Goal: Task Accomplishment & Management: Use online tool/utility

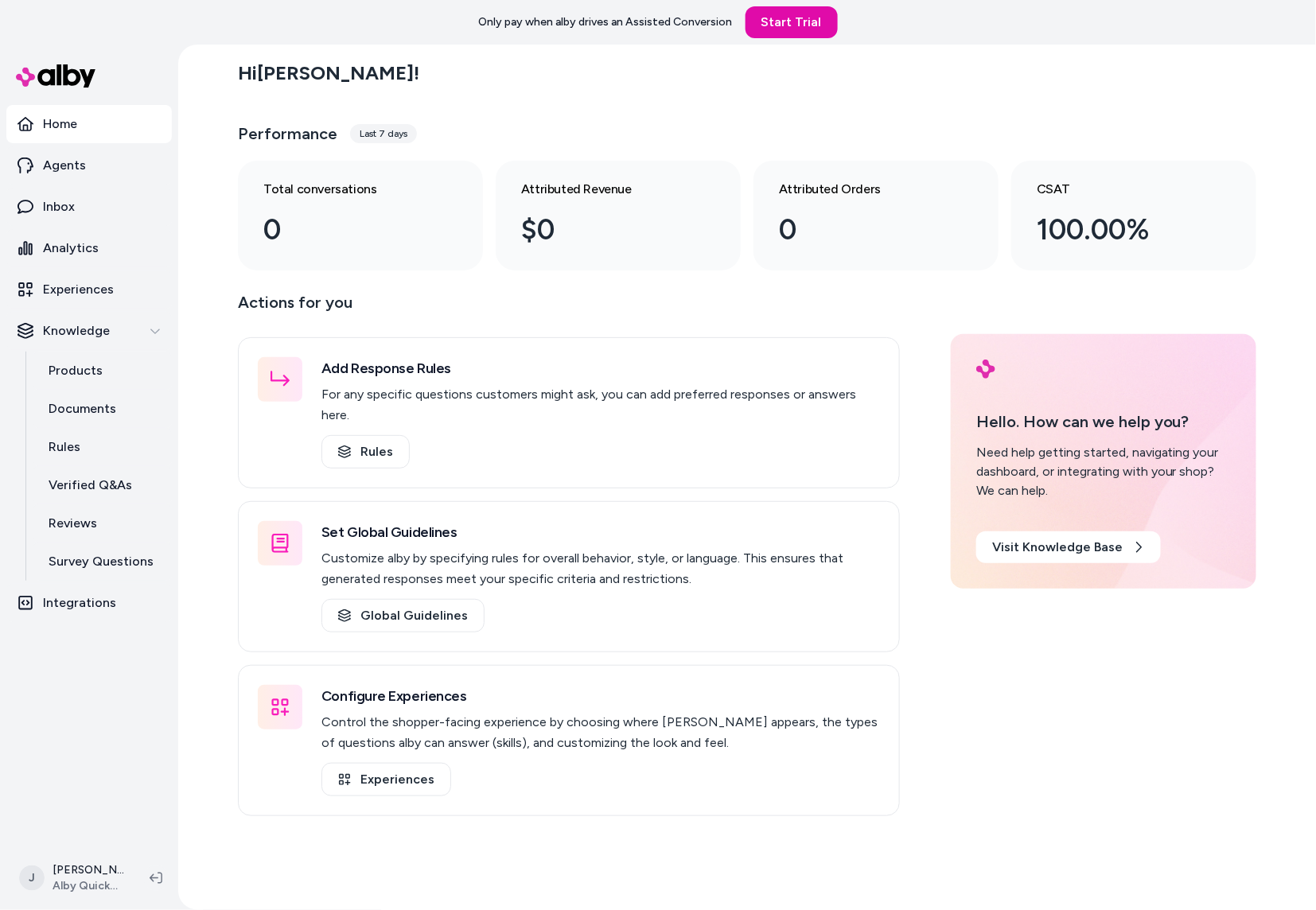
click at [206, 185] on div "Hi [PERSON_NAME] ! Performance Last 7 days Total conversations 0 Attributed Rev…" at bounding box center [746, 477] width 1138 height 865
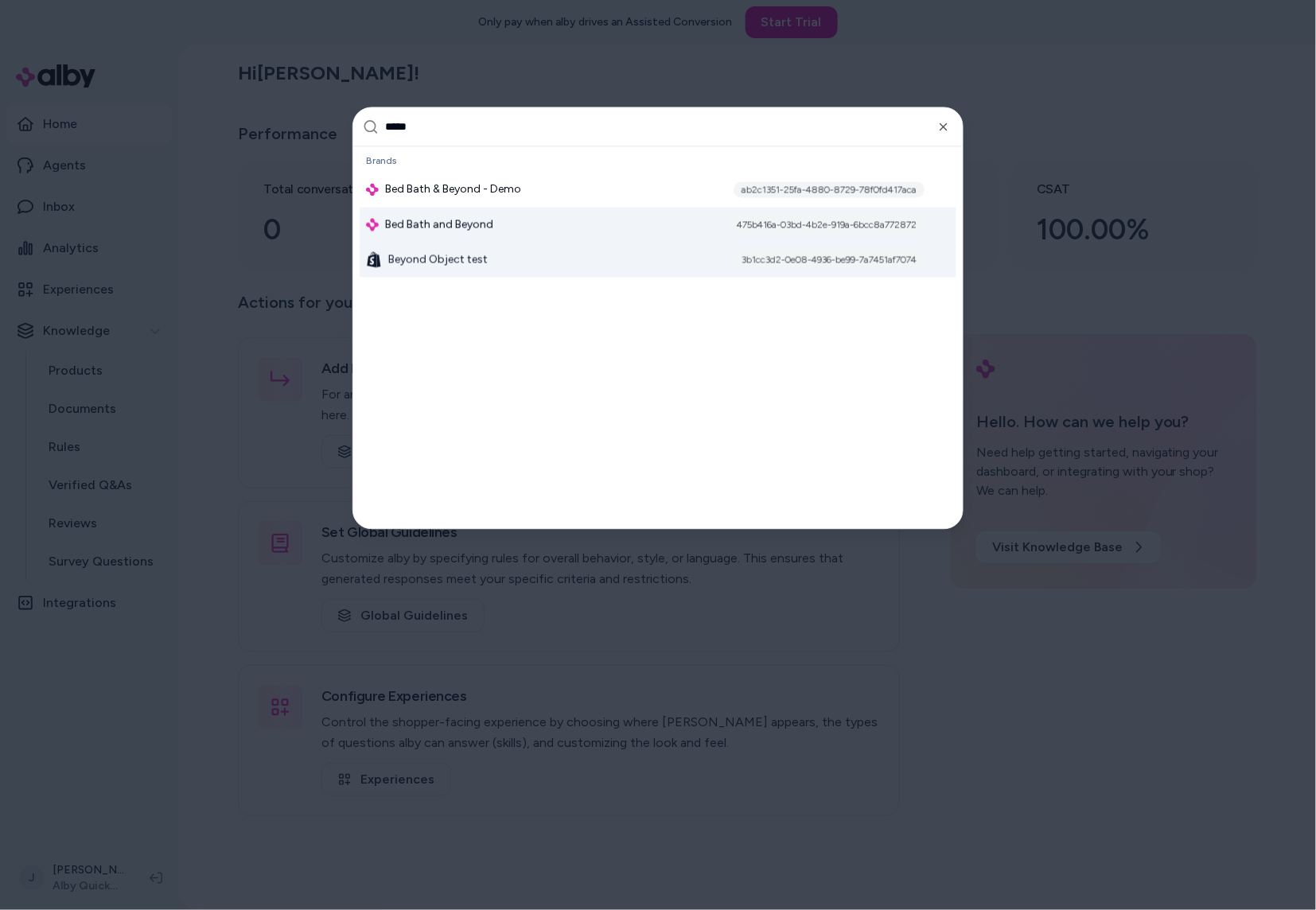
type input "*****"
click at [456, 237] on div "Bed Bath and Beyond 475b416a-03bd-4b2e-919a-6bcc8a772872" at bounding box center [658, 225] width 597 height 35
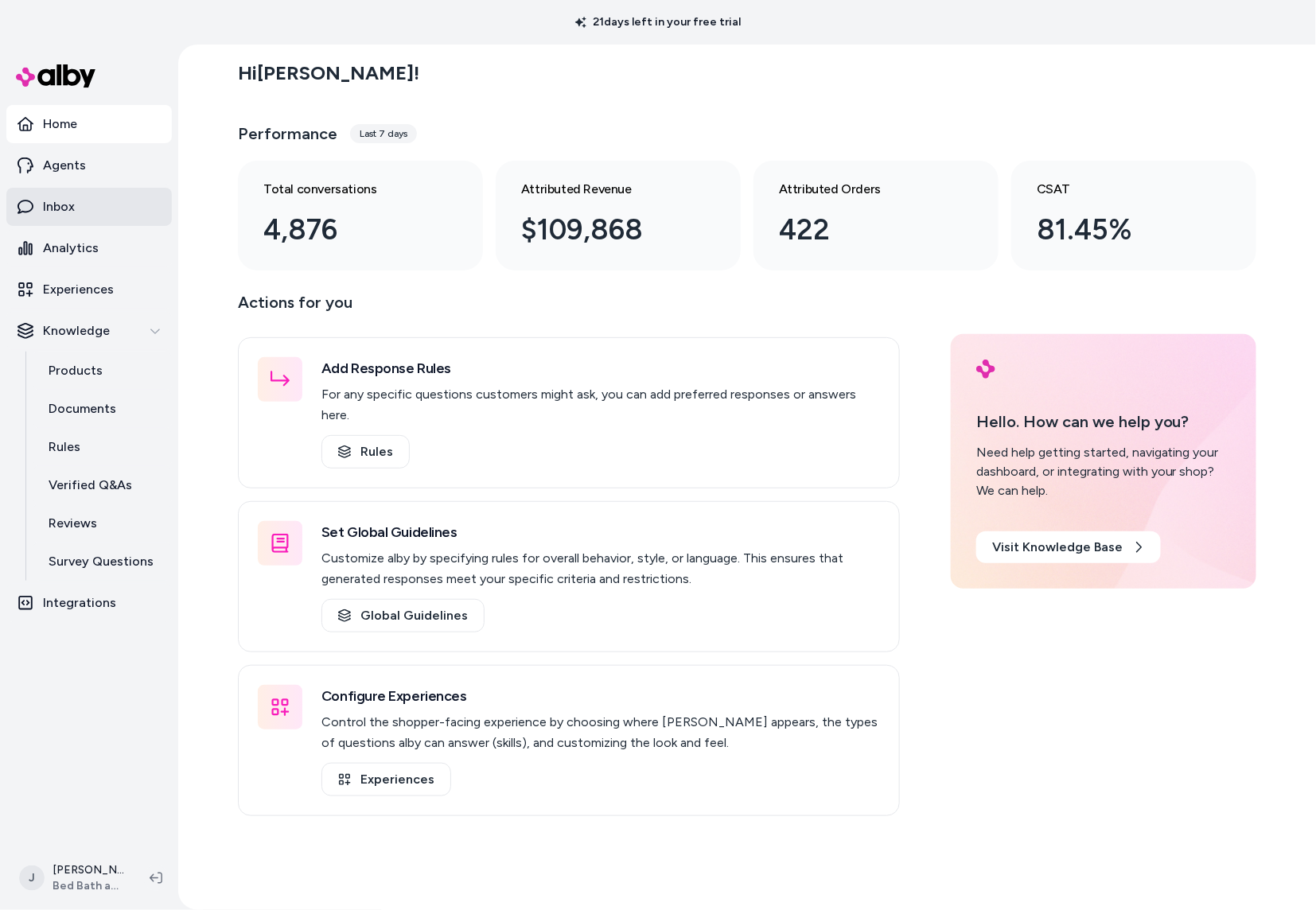
click at [82, 201] on link "Inbox" at bounding box center [89, 207] width 166 height 38
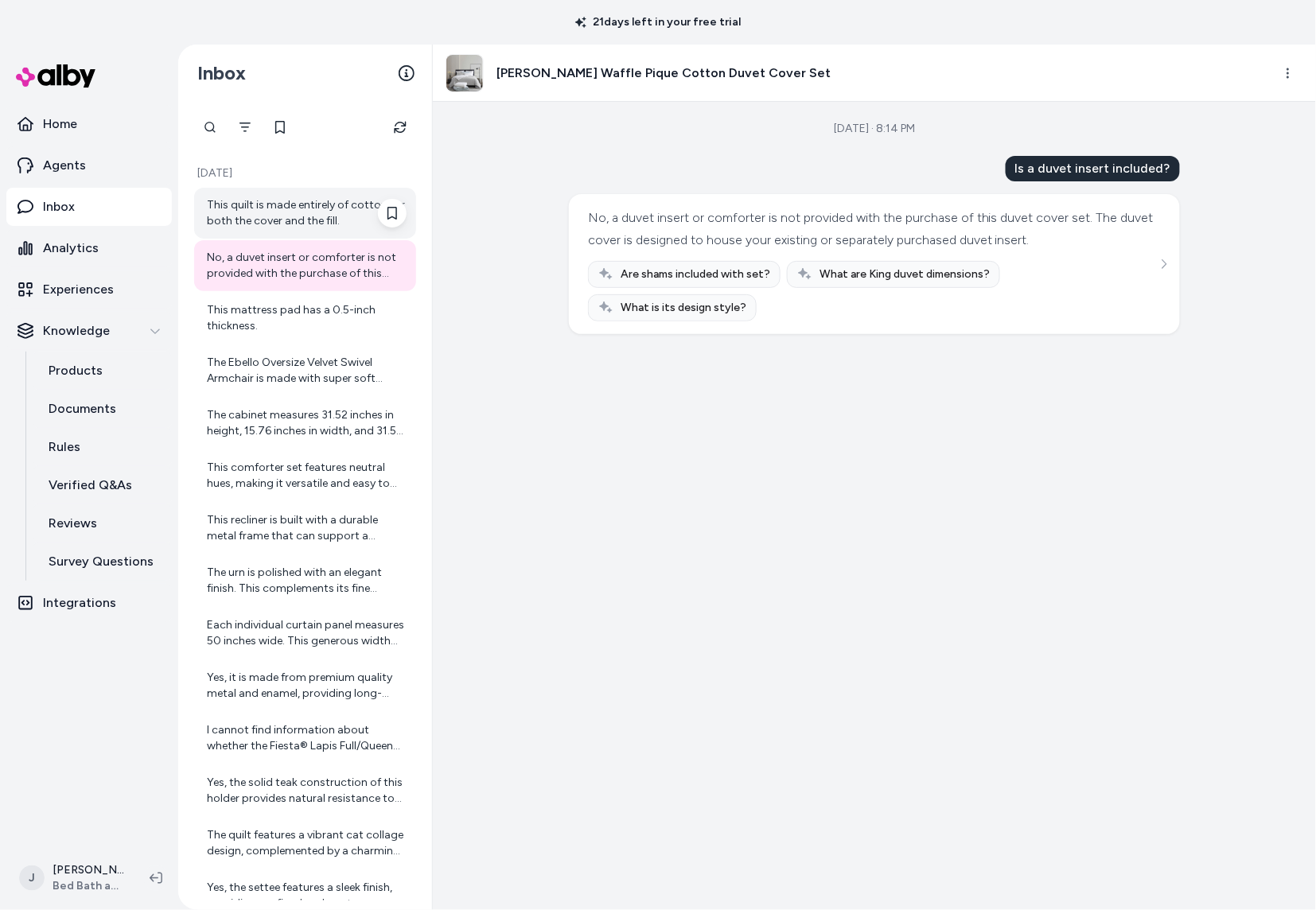
click at [251, 226] on div "This quilt is made entirely of cotton for both the cover and the fill." at bounding box center [307, 213] width 200 height 32
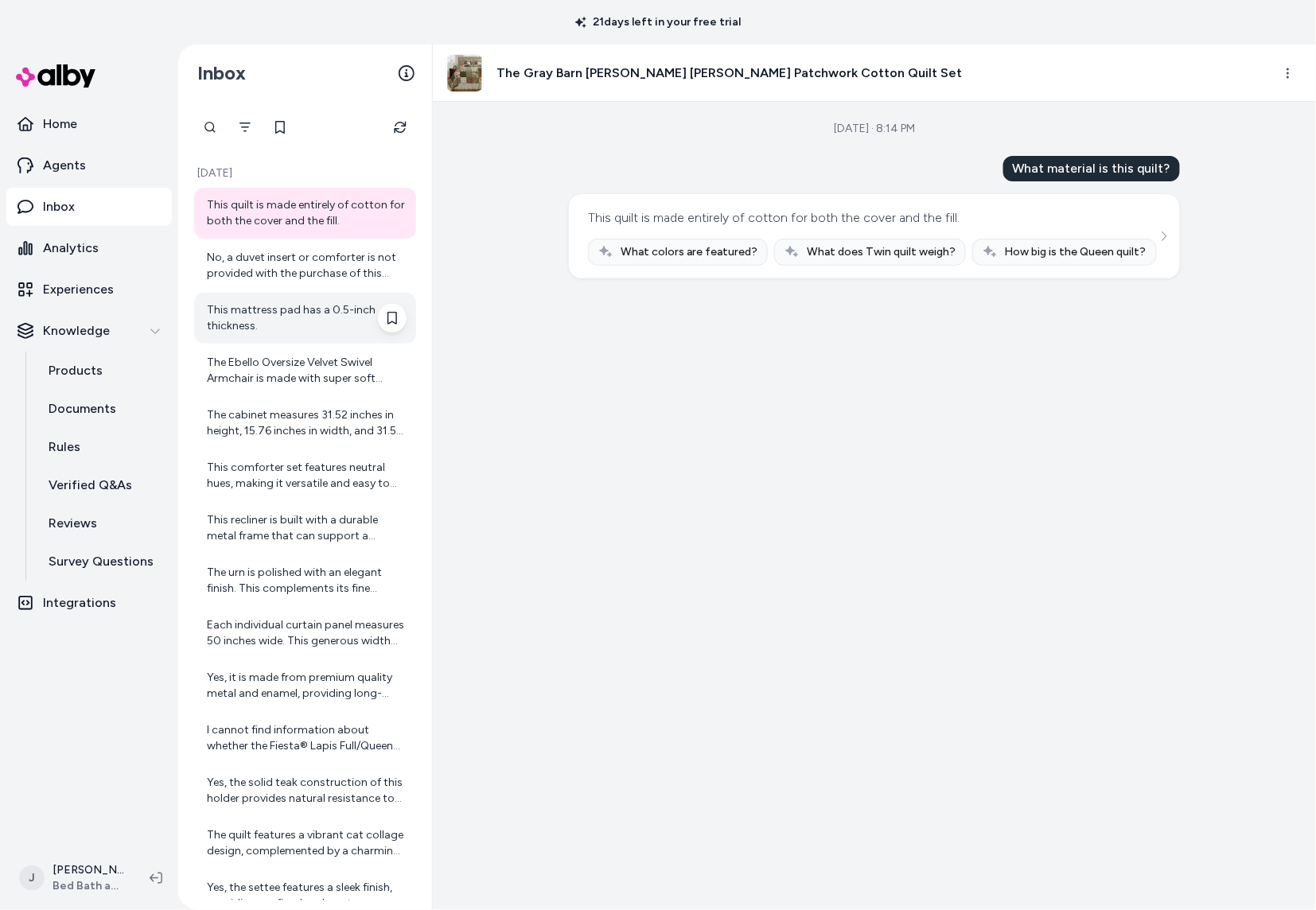
click at [267, 307] on div "This mattress pad has a 0.5-inch thickness." at bounding box center [307, 319] width 200 height 32
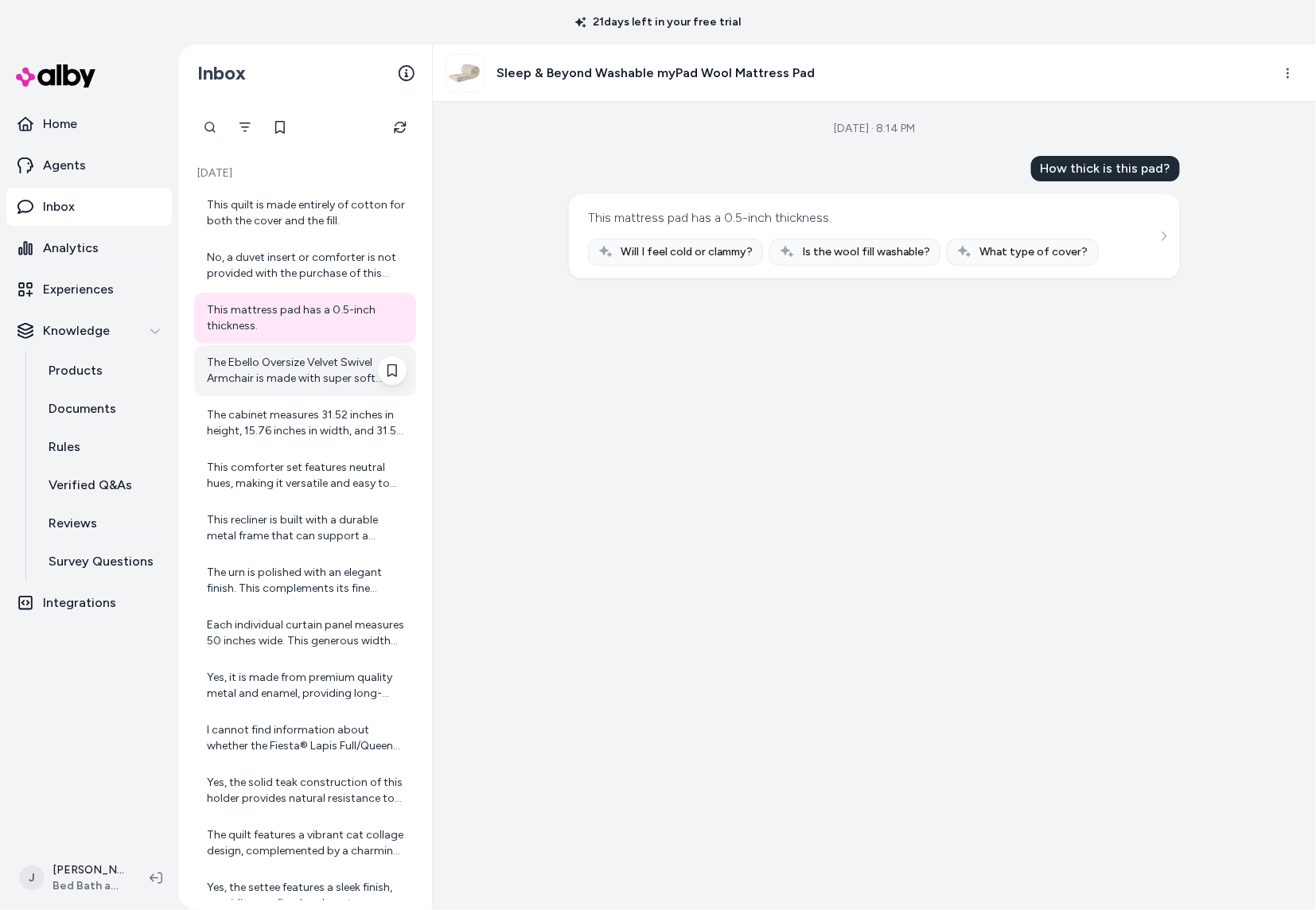
click at [270, 365] on div "The Ebello Oversize Velvet Swivel Armchair is made with super soft velvet fabri…" at bounding box center [307, 371] width 200 height 32
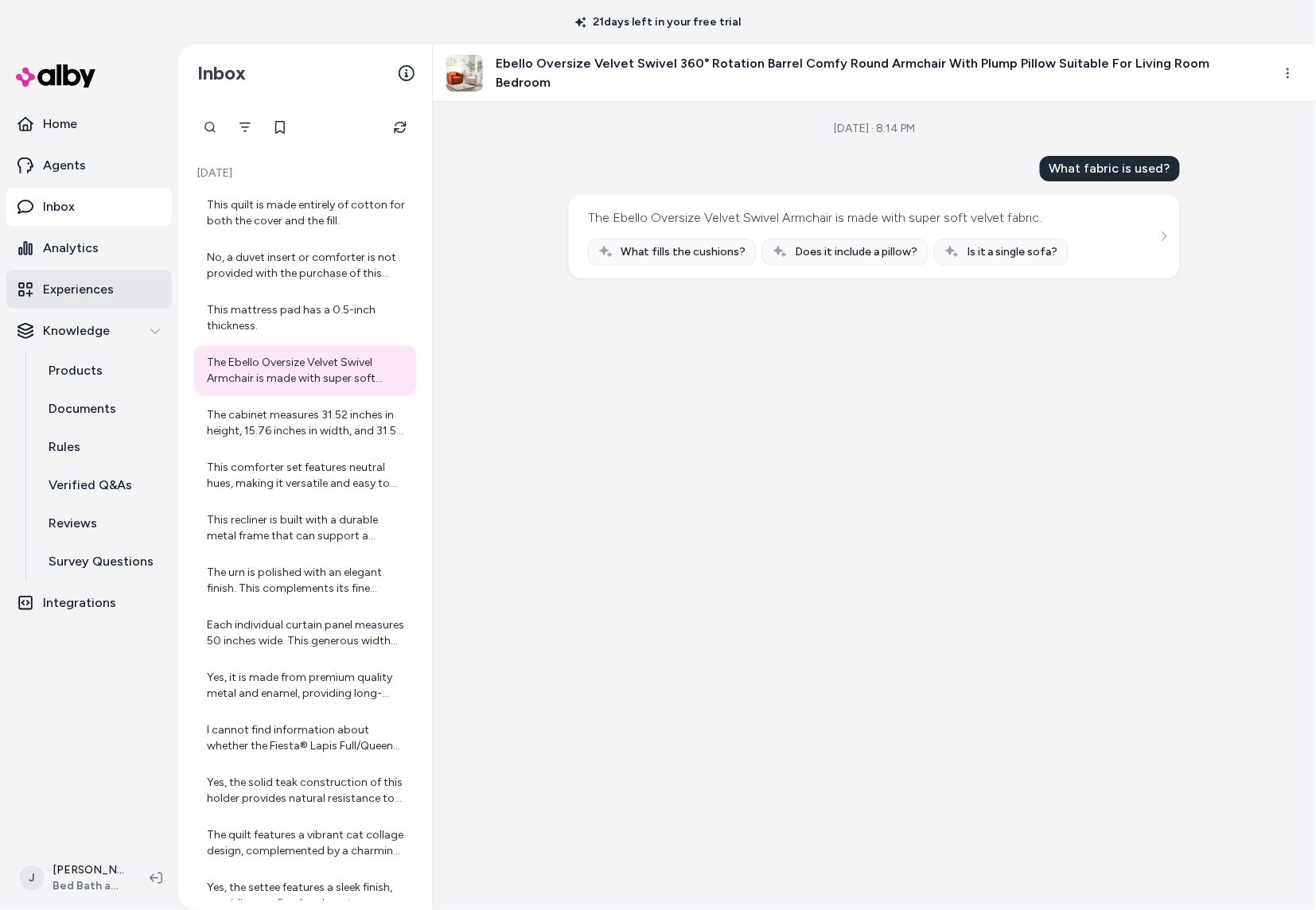
click at [89, 293] on p "Experiences" at bounding box center [78, 289] width 71 height 19
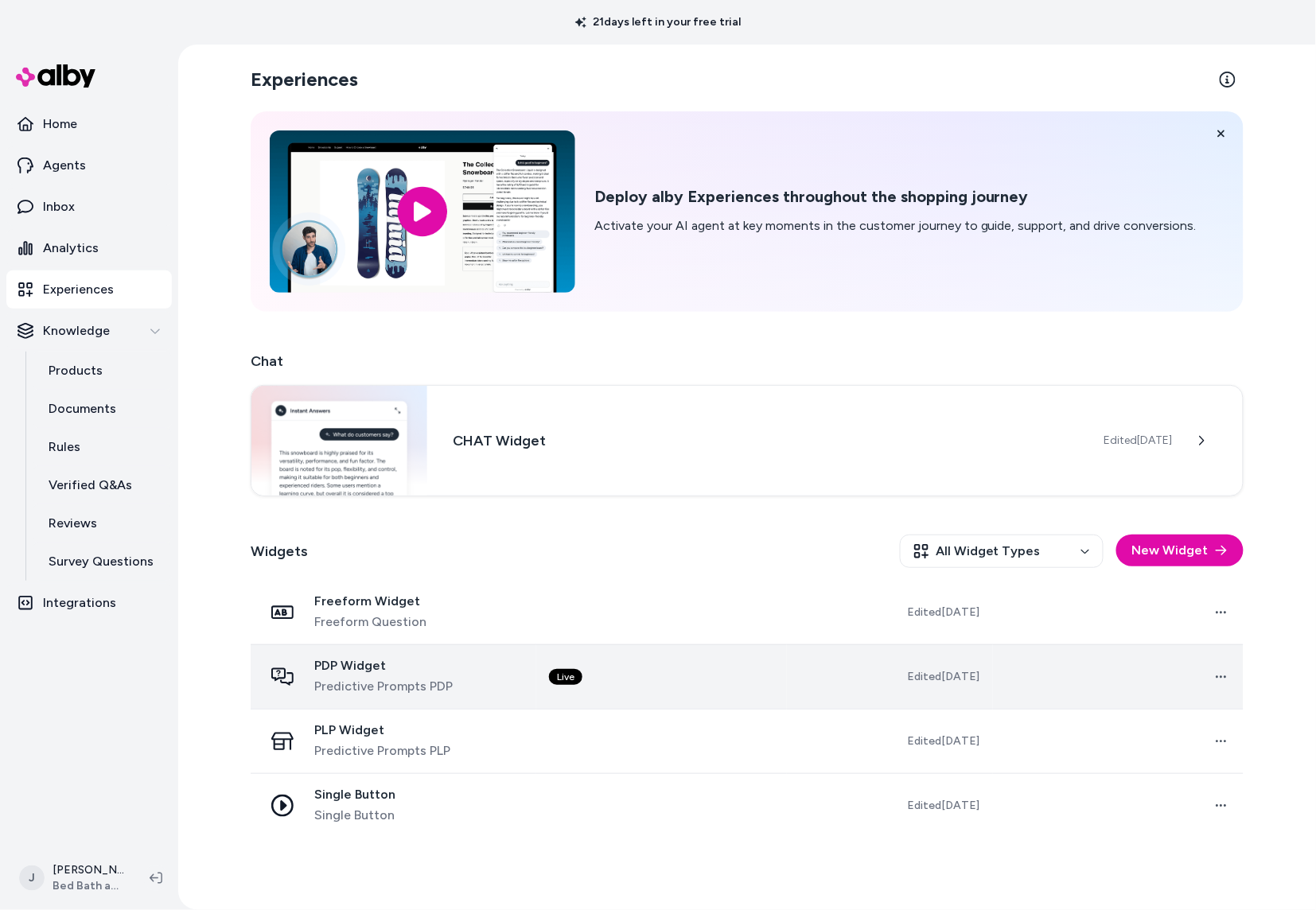
click at [523, 686] on div "PDP Widget Predictive Prompts PDP" at bounding box center [394, 677] width 260 height 38
click at [495, 694] on div "PDP Widget Predictive Prompts PDP" at bounding box center [394, 677] width 260 height 38
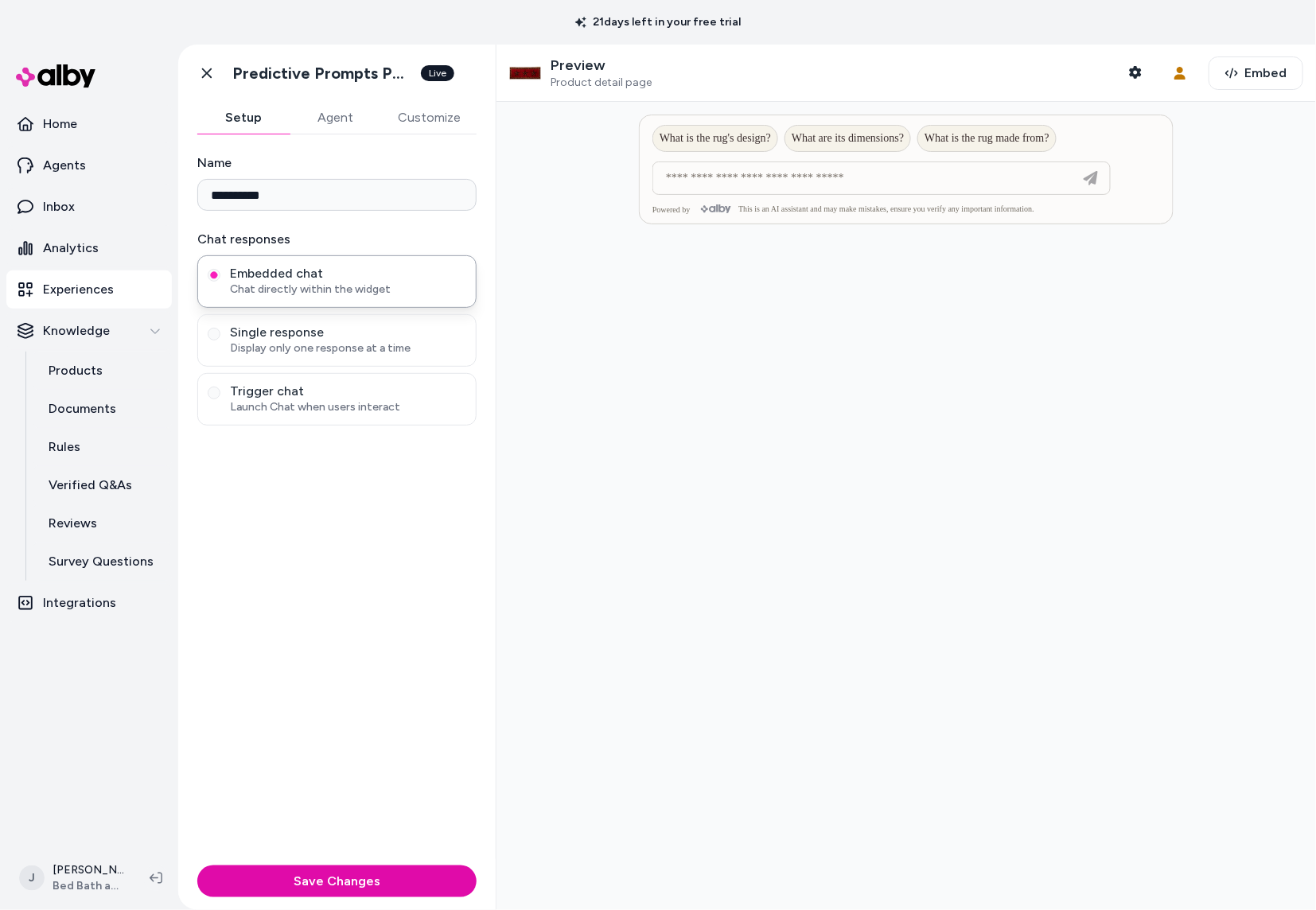
click at [443, 119] on button "Customize" at bounding box center [429, 118] width 95 height 32
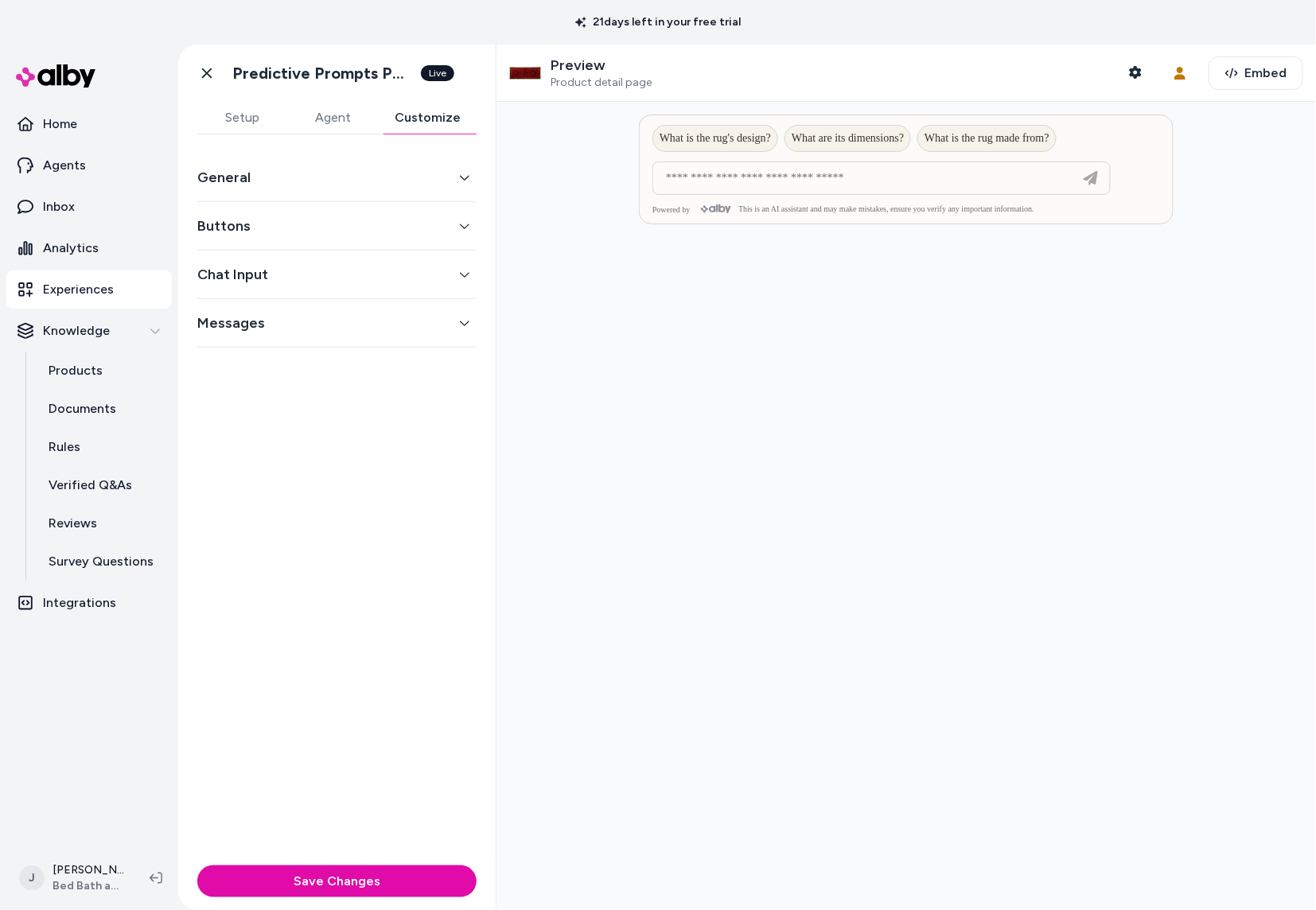
click at [393, 189] on div "General" at bounding box center [337, 178] width 280 height 49
click at [461, 181] on icon "button" at bounding box center [464, 177] width 11 height 11
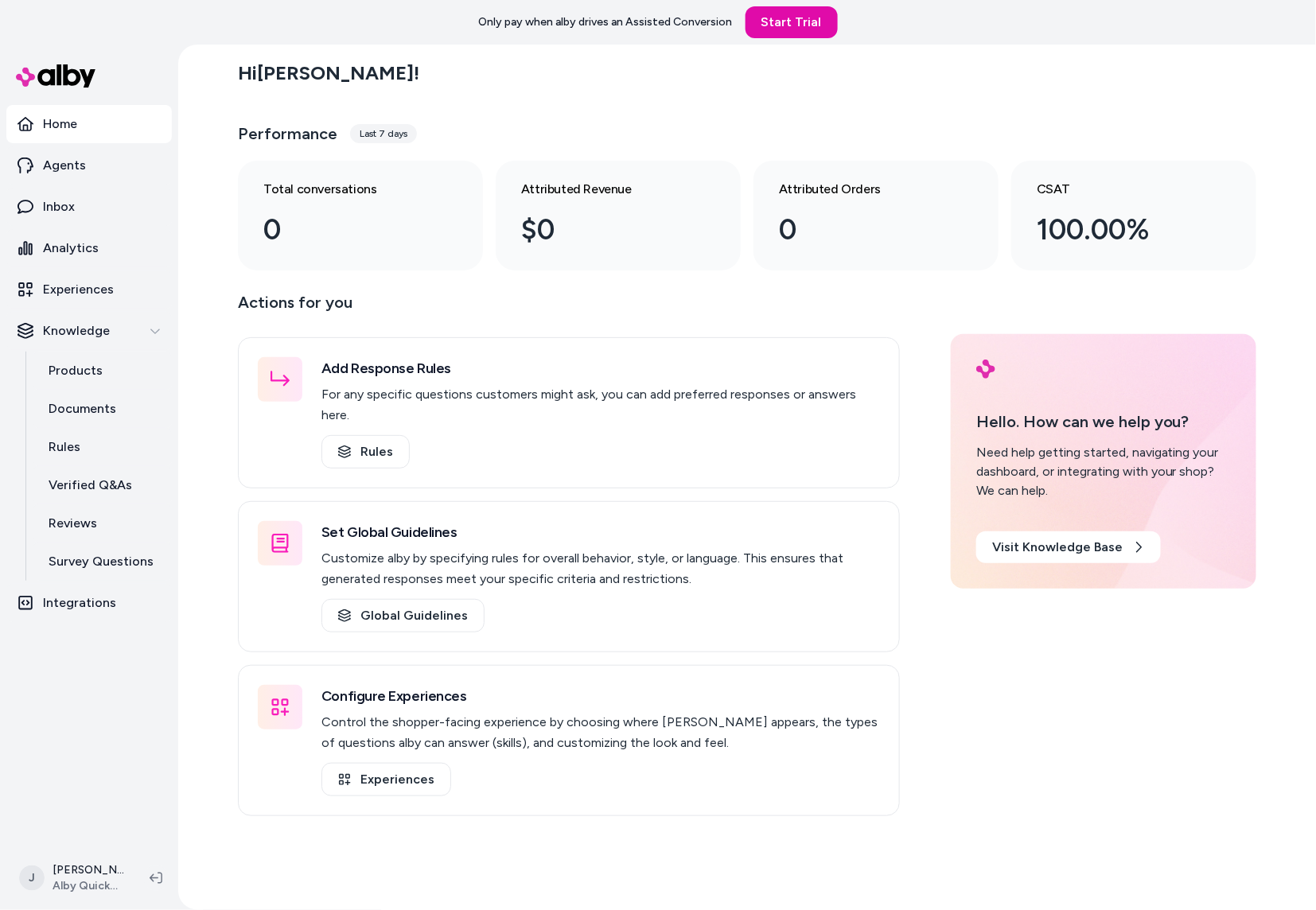
click at [223, 246] on div "Hi Jackie ! Performance Last 7 days Total conversations 0 Attributed Revenue $0…" at bounding box center [746, 477] width 1138 height 865
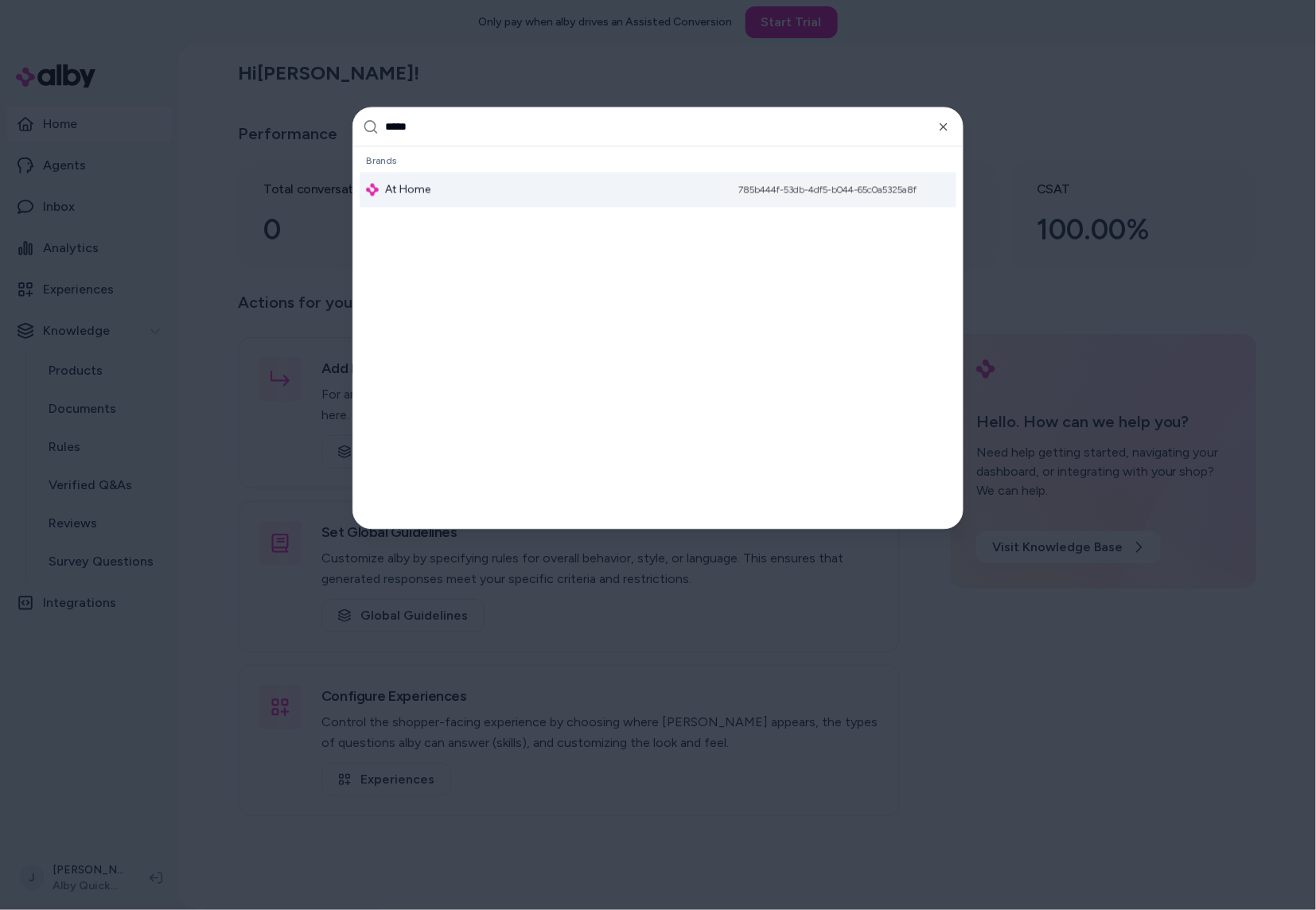
type input "*****"
click at [561, 189] on div "At Home 785b444f-53db-4df5-b044-65c0a5325a8f" at bounding box center [658, 190] width 597 height 35
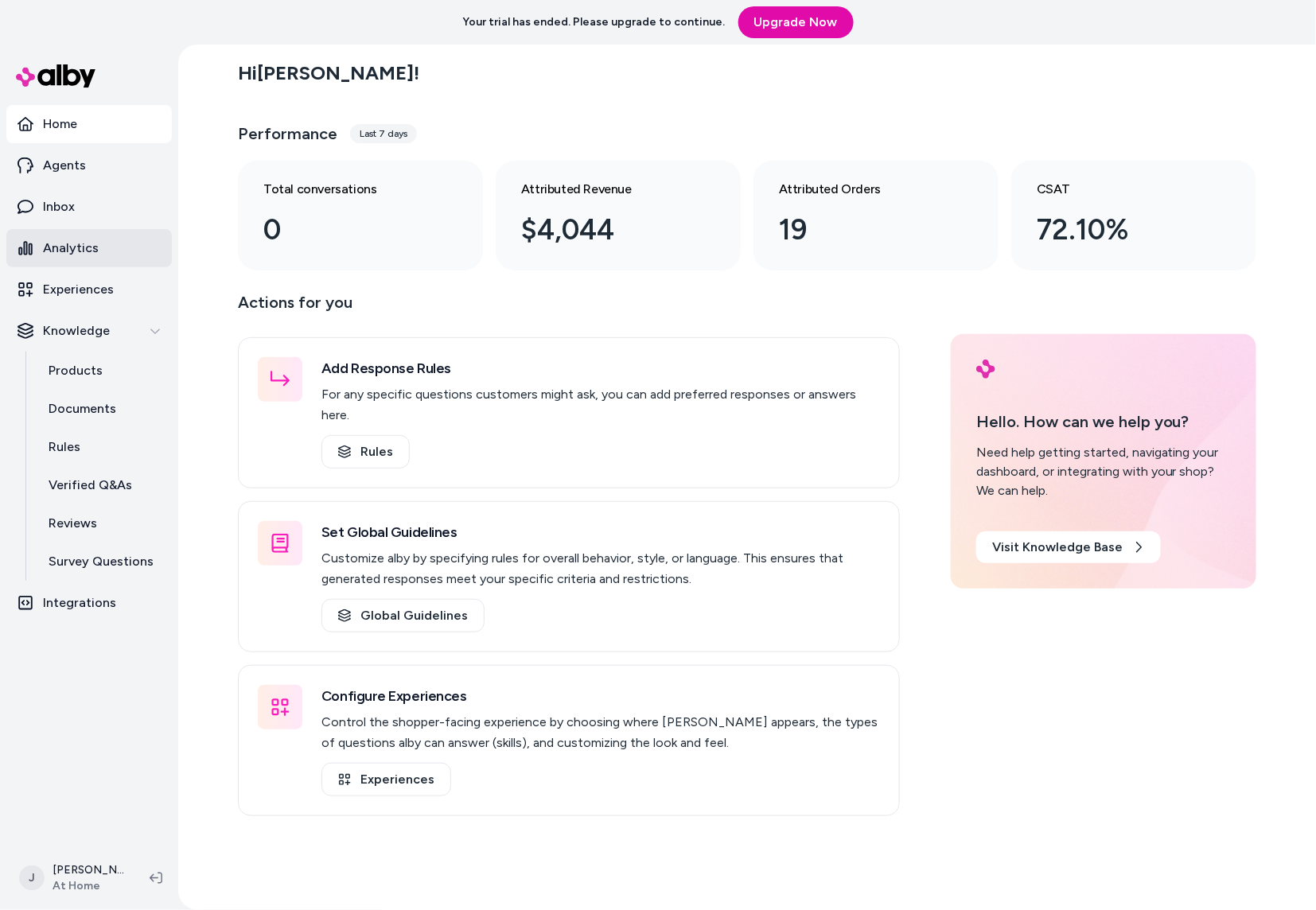
click at [67, 246] on p "Analytics" at bounding box center [71, 248] width 56 height 19
